Goal: Task Accomplishment & Management: Use online tool/utility

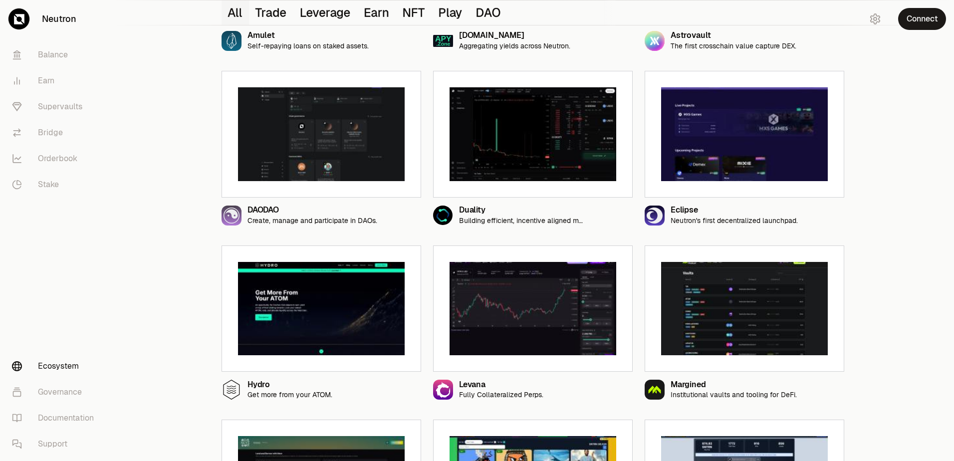
scroll to position [649, 0]
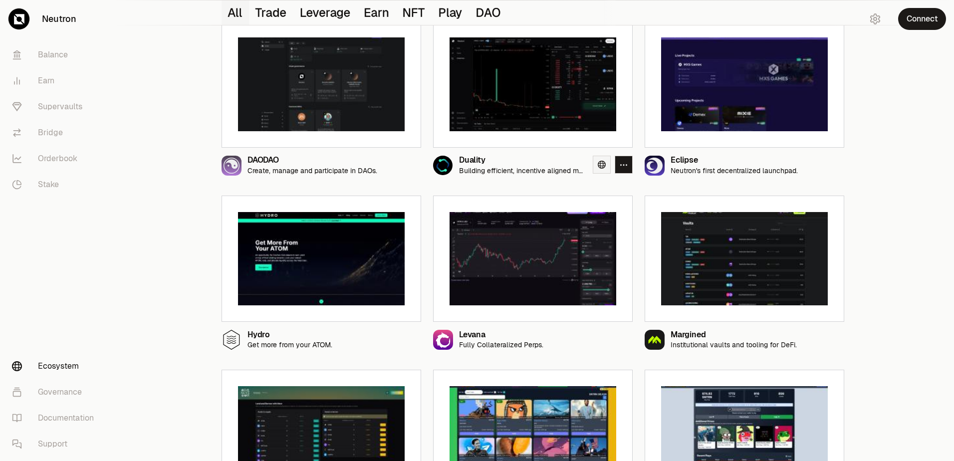
click at [601, 167] on icon at bounding box center [602, 165] width 8 height 8
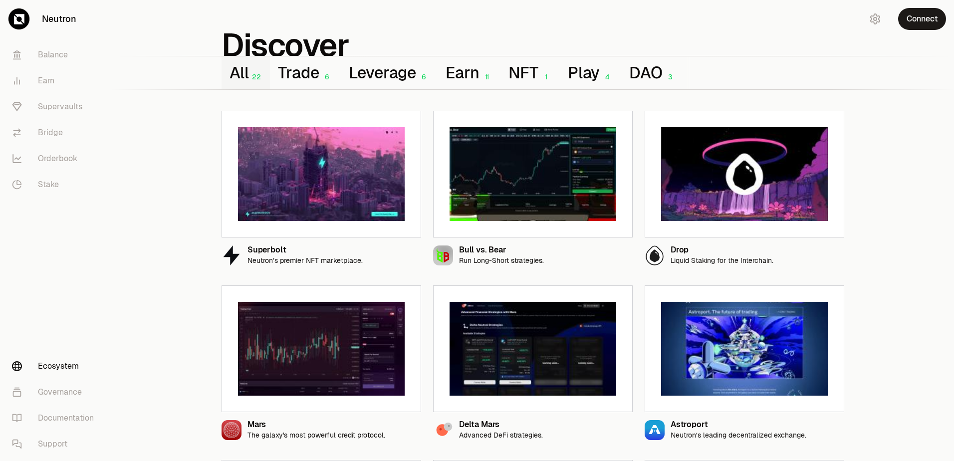
scroll to position [0, 0]
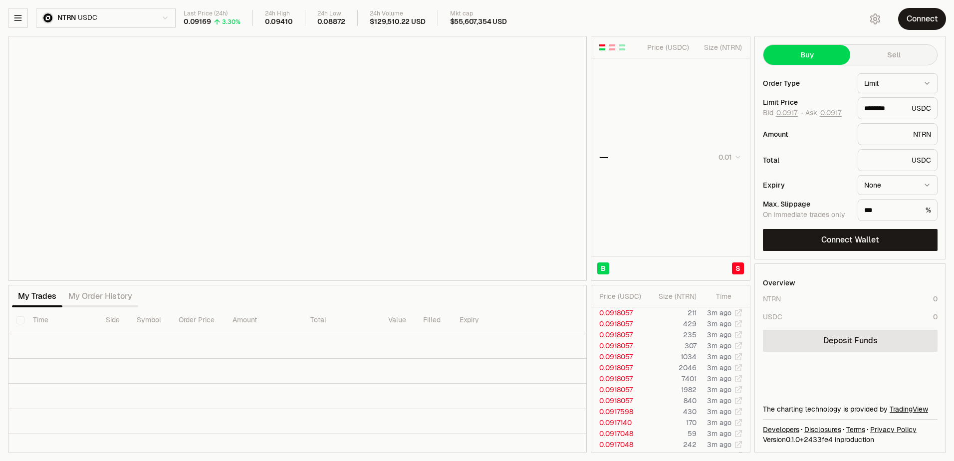
type input "********"
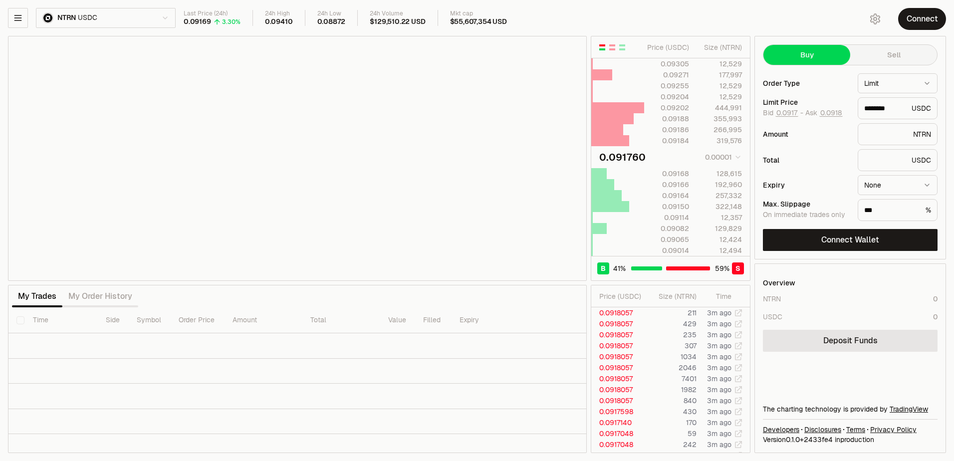
click at [131, 20] on html "Neutron Balance Earn Supervaults Bridge Orderbook Stake Ecosystem Governance Do…" at bounding box center [477, 230] width 954 height 461
click at [142, 17] on html "Neutron Balance Earn Supervaults Bridge Orderbook Stake Ecosystem Governance Do…" at bounding box center [477, 230] width 954 height 461
